Goal: Find specific page/section: Find specific page/section

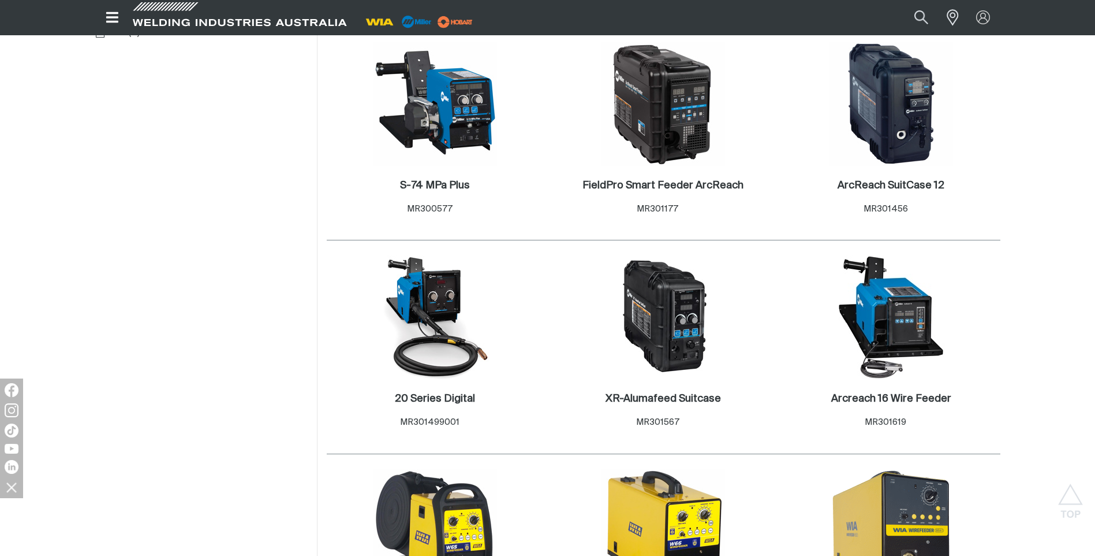
scroll to position [635, 0]
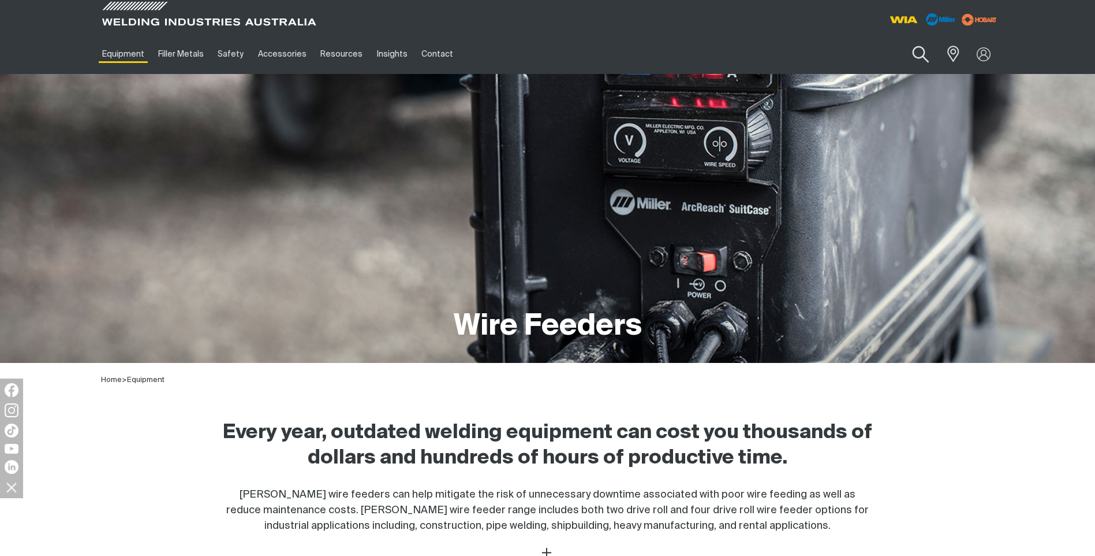
click at [918, 50] on button "Search products" at bounding box center [920, 54] width 47 height 33
click at [787, 47] on input "Search" at bounding box center [851, 54] width 178 height 26
type input "w"
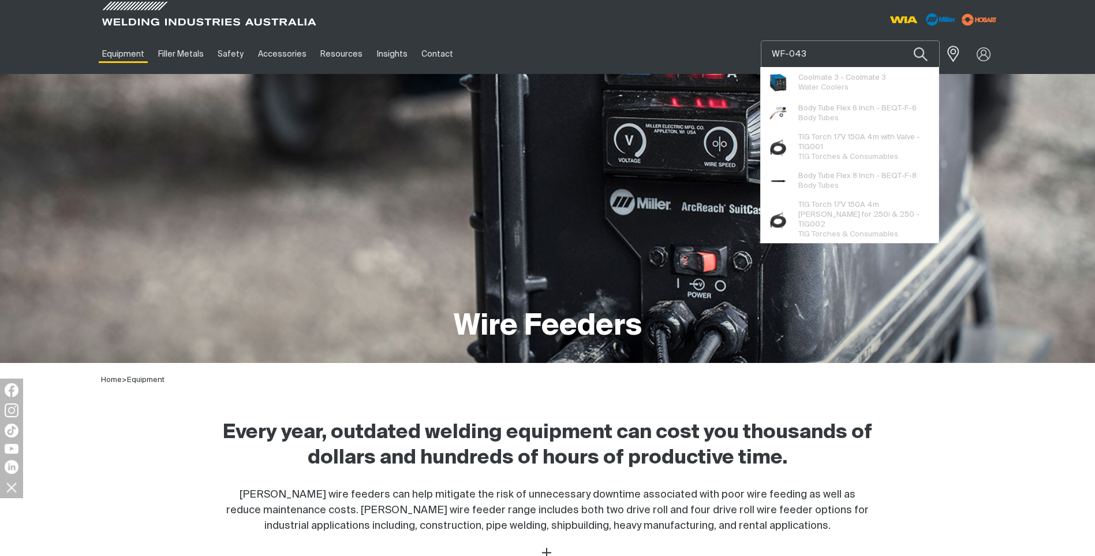
type input "WF-043"
click at [901, 40] on button "Search products" at bounding box center [920, 53] width 39 height 27
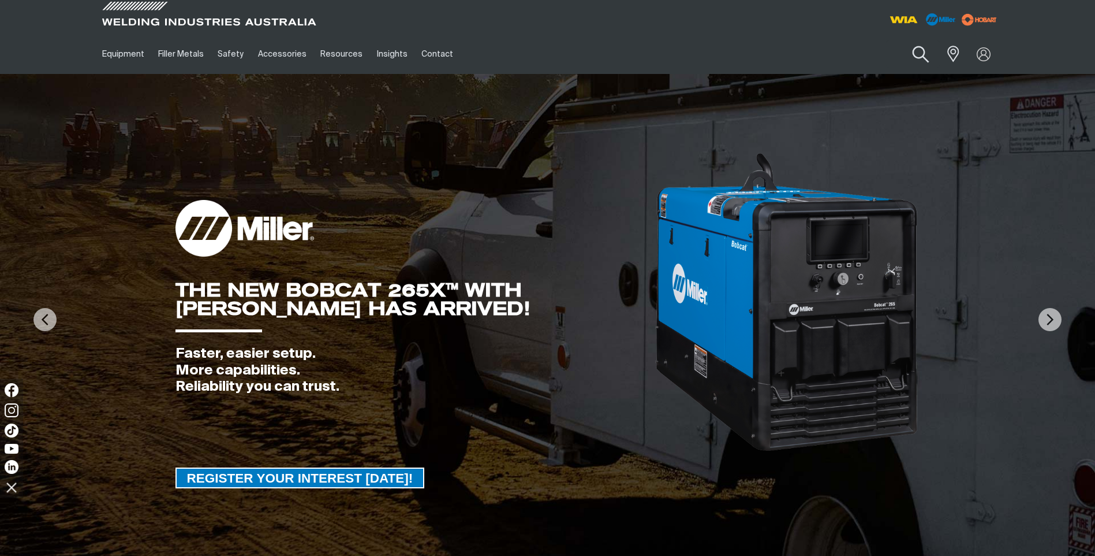
click at [922, 53] on button "Search products" at bounding box center [920, 54] width 47 height 33
click at [826, 53] on input "Search" at bounding box center [851, 54] width 178 height 26
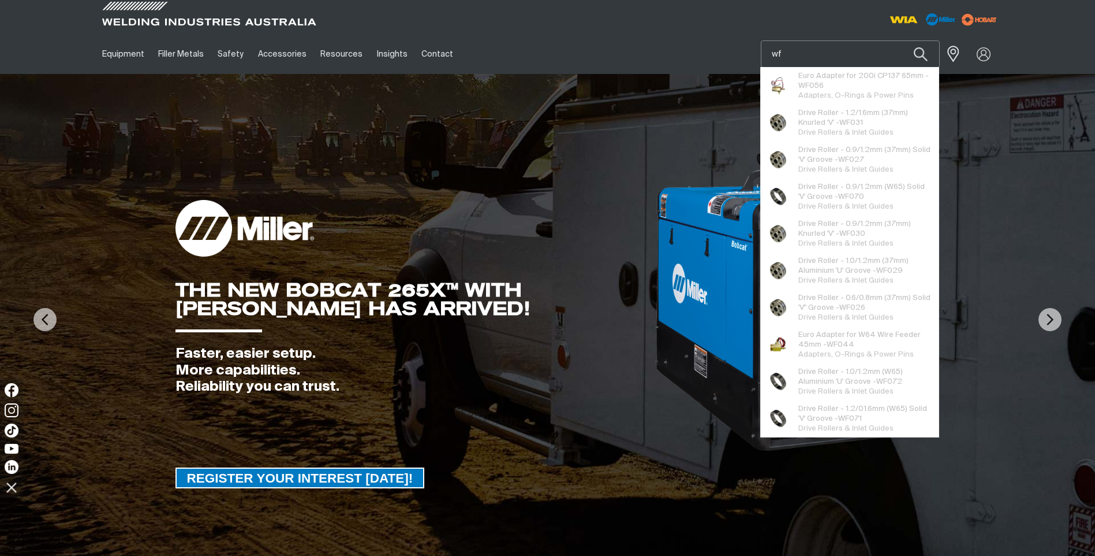
type input "w"
